Goal: Information Seeking & Learning: Find contact information

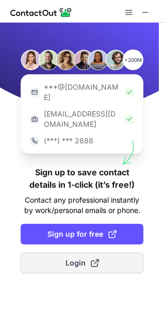
click at [77, 258] on span "Login" at bounding box center [82, 263] width 34 height 10
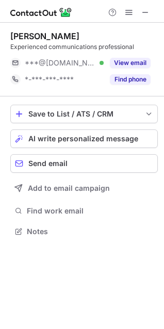
scroll to position [224, 164]
click at [143, 8] on span at bounding box center [145, 12] width 8 height 8
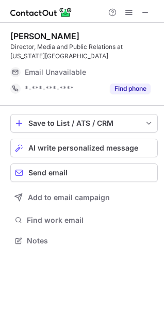
scroll to position [234, 164]
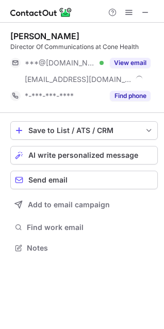
scroll to position [241, 164]
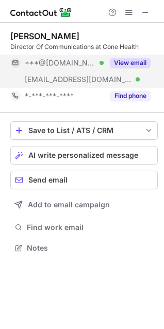
click at [129, 62] on button "View email" at bounding box center [130, 63] width 41 height 10
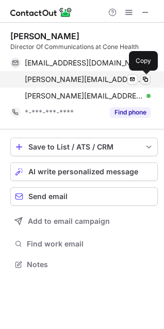
click at [146, 79] on span at bounding box center [145, 79] width 8 height 8
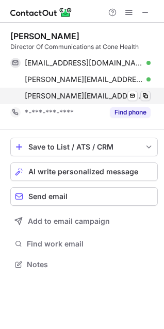
click at [150, 93] on div "debra.miller@conehealth.com Verified Send email Copy" at bounding box center [80, 96] width 140 height 17
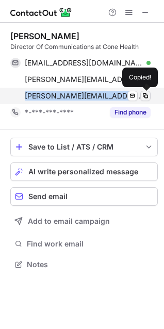
click at [145, 93] on span at bounding box center [145, 96] width 8 height 8
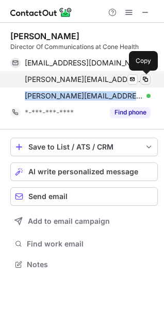
click at [145, 79] on span at bounding box center [145, 79] width 8 height 8
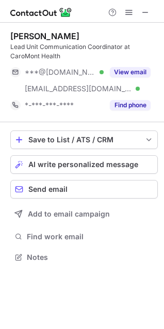
scroll to position [250, 164]
click at [120, 61] on div "Jamie Slater Lead Unit Communication Coordinator at CaroMont Health ***@aol.com…" at bounding box center [83, 72] width 147 height 83
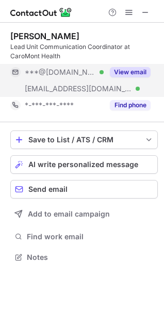
click at [124, 72] on button "View email" at bounding box center [130, 72] width 41 height 10
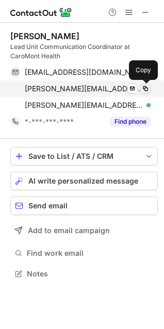
click at [144, 87] on span at bounding box center [145, 89] width 8 height 8
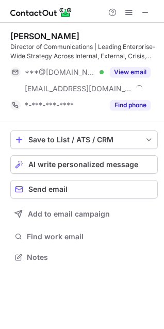
scroll to position [250, 164]
click at [137, 15] on div "Help & Support" at bounding box center [129, 12] width 50 height 12
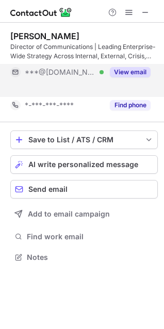
scroll to position [234, 164]
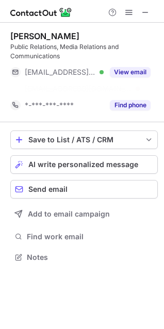
scroll to position [234, 164]
